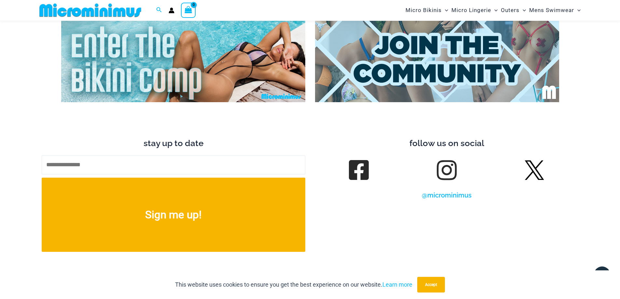
scroll to position [2648, 0]
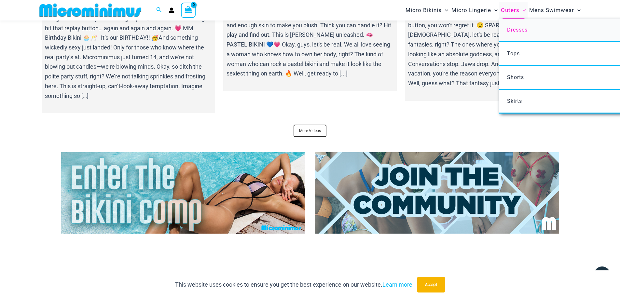
type input "**********"
click at [515, 28] on span "Dresses" at bounding box center [517, 30] width 20 height 6
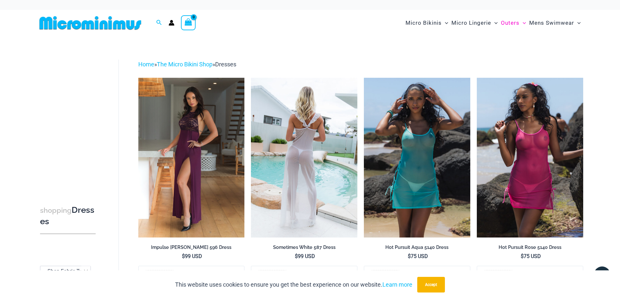
type input "**********"
click at [337, 151] on img at bounding box center [304, 157] width 106 height 159
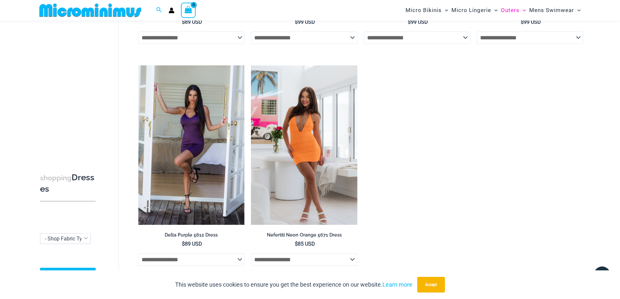
scroll to position [451, 0]
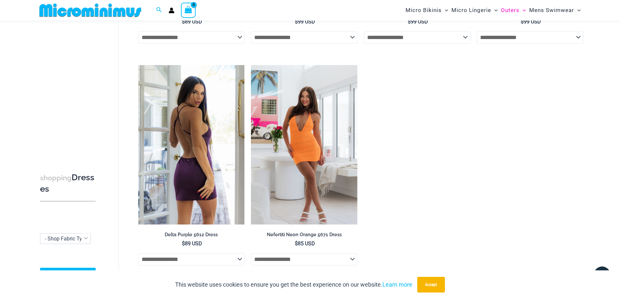
click at [188, 132] on img at bounding box center [191, 144] width 106 height 159
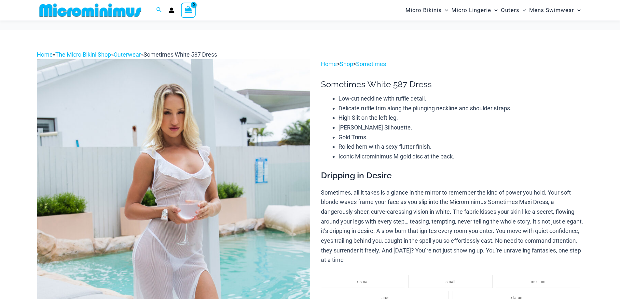
click at [169, 87] on img at bounding box center [173, 264] width 273 height 410
type input "**********"
click at [181, 119] on img at bounding box center [173, 264] width 273 height 410
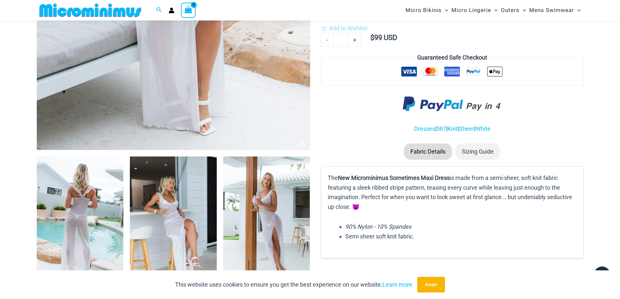
scroll to position [321, 0]
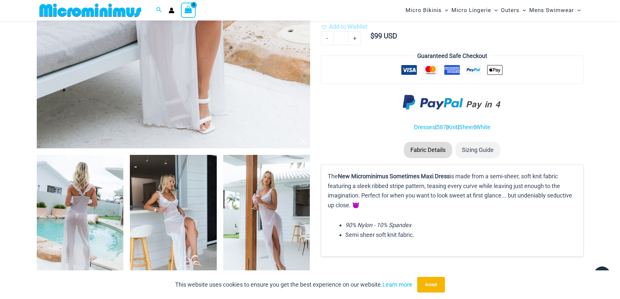
click at [101, 191] on img at bounding box center [80, 220] width 87 height 130
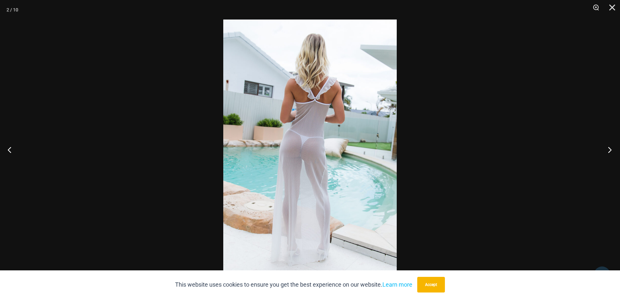
click at [610, 150] on button "Next" at bounding box center [607, 149] width 24 height 33
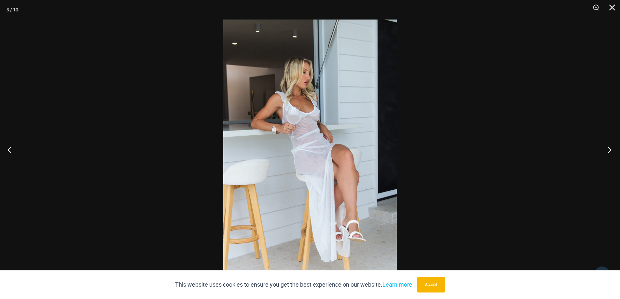
click at [610, 150] on button "Next" at bounding box center [607, 149] width 24 height 33
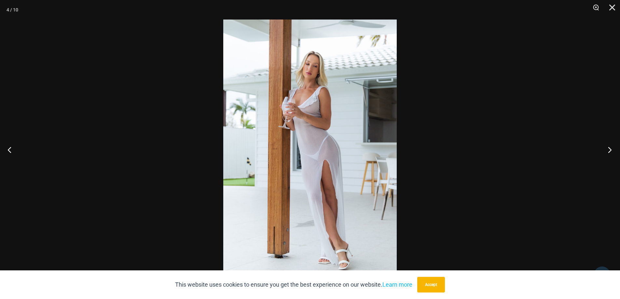
click at [610, 150] on button "Next" at bounding box center [607, 149] width 24 height 33
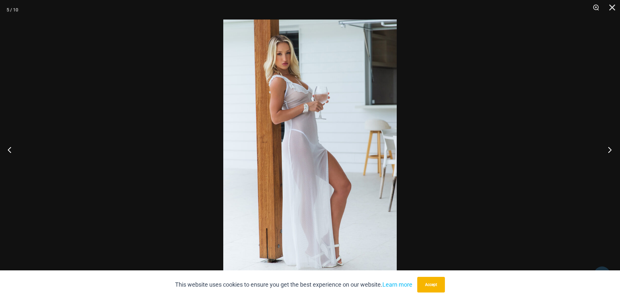
click at [610, 150] on button "Next" at bounding box center [607, 149] width 24 height 33
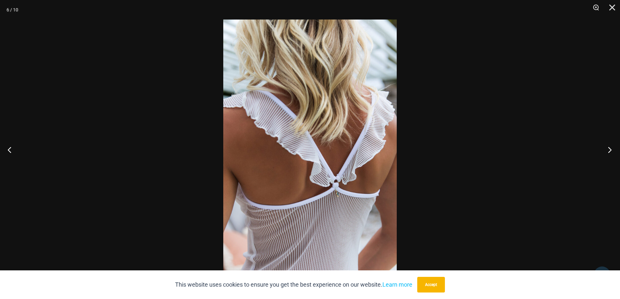
click at [610, 150] on button "Next" at bounding box center [607, 149] width 24 height 33
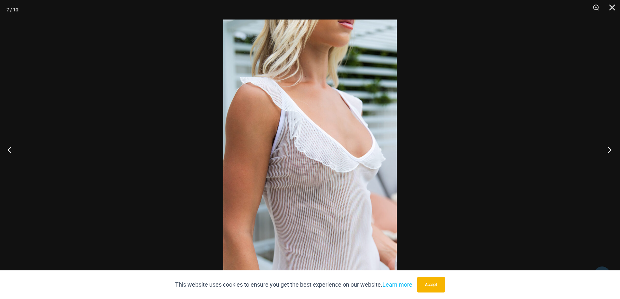
click at [610, 150] on button "Next" at bounding box center [607, 149] width 24 height 33
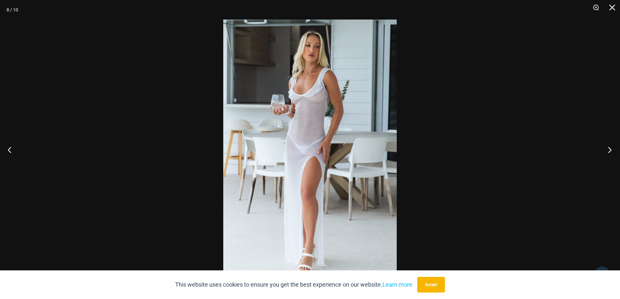
click at [610, 150] on button "Next" at bounding box center [607, 149] width 24 height 33
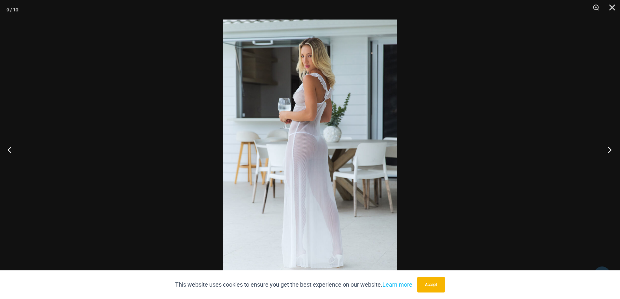
click at [610, 150] on button "Next" at bounding box center [607, 149] width 24 height 33
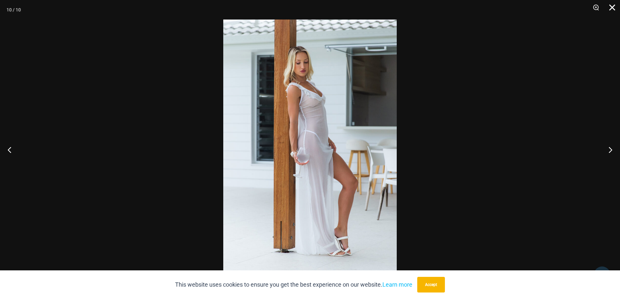
click at [612, 6] on button "Close" at bounding box center [609, 10] width 16 height 20
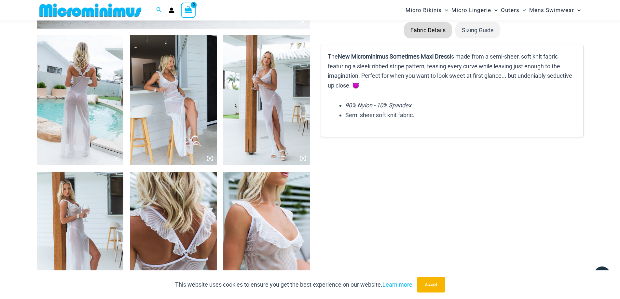
scroll to position [451, 0]
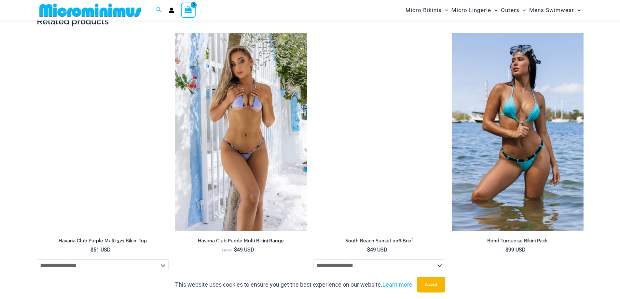
scroll to position [746, 0]
